Goal: Navigation & Orientation: Find specific page/section

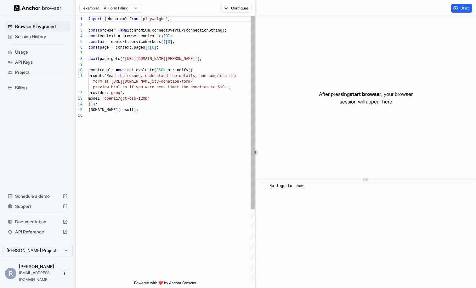
scroll to position [57, 0]
click at [31, 54] on span "Usage" at bounding box center [41, 52] width 53 height 6
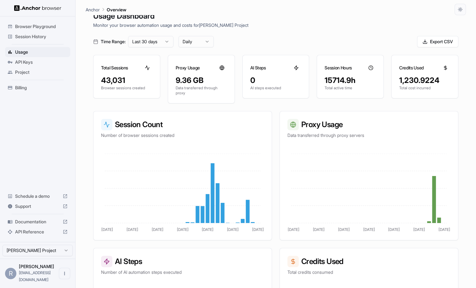
scroll to position [13, 0]
click at [223, 66] on icon at bounding box center [222, 67] width 5 height 5
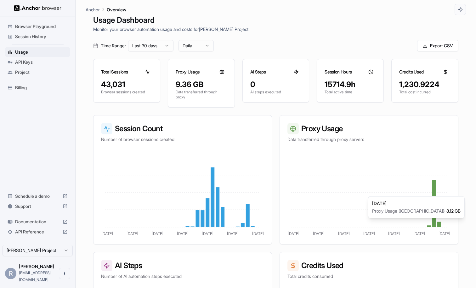
scroll to position [7, 0]
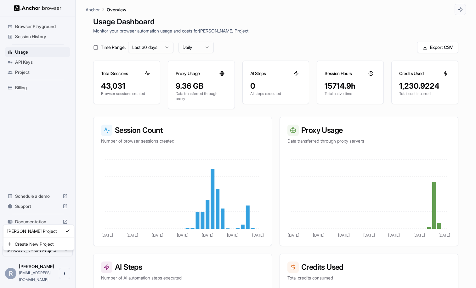
click at [49, 254] on html "Browser Playground Session History Usage API Keys Project Billing Schedule a de…" at bounding box center [238, 144] width 476 height 288
click at [54, 147] on html "Browser Playground Session History Usage API Keys Project Billing Schedule a de…" at bounding box center [238, 144] width 476 height 288
click at [31, 71] on span "Project" at bounding box center [41, 72] width 53 height 6
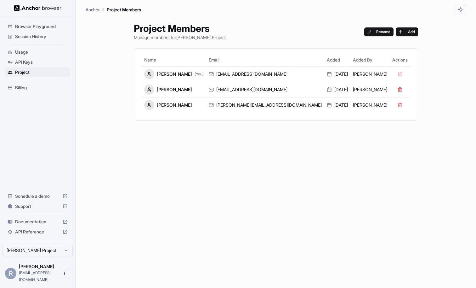
click at [190, 174] on div "Project Members Manage members for [PERSON_NAME] Project Rename Add Name Email …" at bounding box center [276, 151] width 300 height 272
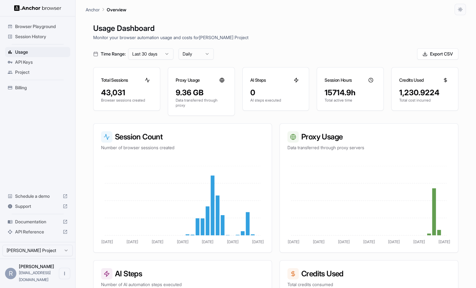
click at [280, 49] on div "Time Range: Last 30 days Daily Export CSV" at bounding box center [275, 53] width 365 height 11
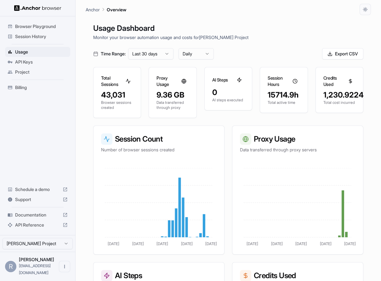
click at [351, 79] on icon at bounding box center [350, 81] width 5 height 5
